Goal: Information Seeking & Learning: Learn about a topic

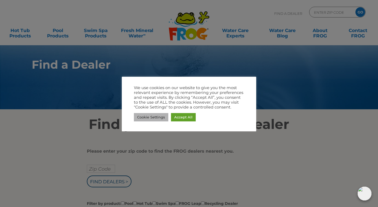
click at [153, 117] on link "Cookie Settings" at bounding box center [151, 117] width 34 height 8
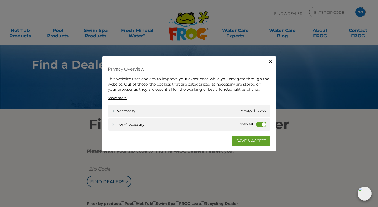
click at [261, 123] on label "Non-necessary" at bounding box center [261, 123] width 10 height 5
click at [0, 0] on input "Non-necessary" at bounding box center [0, 0] width 0 height 0
click at [247, 140] on link "SAVE & ACCEPT" at bounding box center [251, 141] width 38 height 10
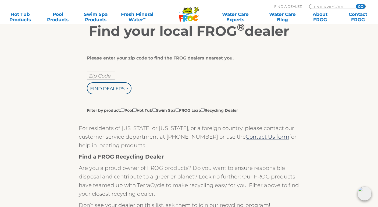
scroll to position [93, 0]
click at [99, 75] on input "text" at bounding box center [101, 76] width 28 height 8
type input "15650"
click at [103, 94] on input "Find Dealers >" at bounding box center [109, 88] width 45 height 12
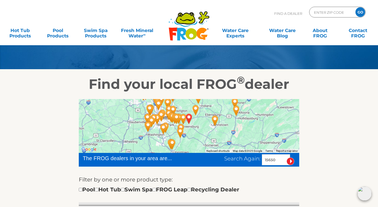
scroll to position [81, 0]
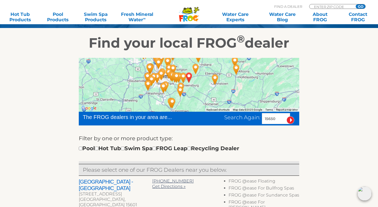
click at [98, 149] on input "checkbox" at bounding box center [96, 148] width 3 height 3
checkbox input "true"
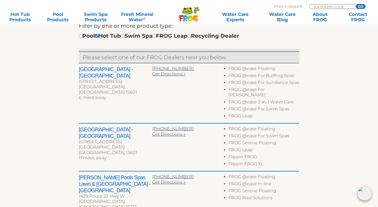
scroll to position [194, 0]
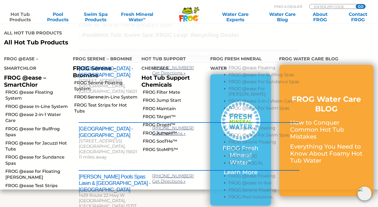
click at [20, 16] on link "Hot Tub Products" at bounding box center [19, 17] width 29 height 11
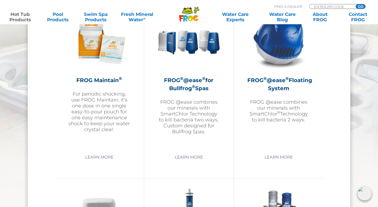
scroll to position [621, 0]
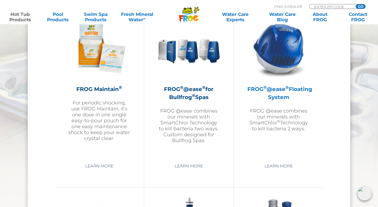
click at [280, 63] on img at bounding box center [278, 48] width 62 height 62
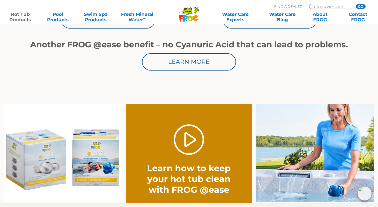
scroll to position [339, 0]
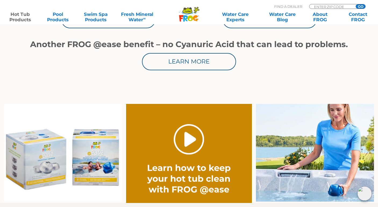
click at [186, 137] on link "." at bounding box center [189, 139] width 30 height 30
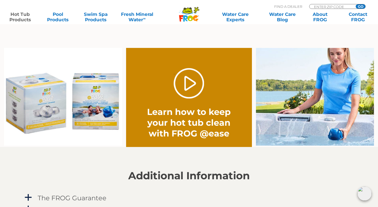
scroll to position [464, 0]
